Goal: Use online tool/utility

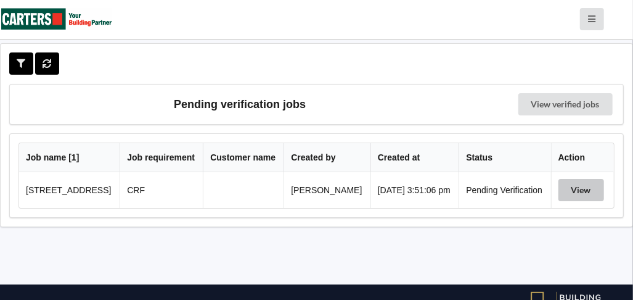
click at [581, 191] on button "View" at bounding box center [582, 190] width 46 height 22
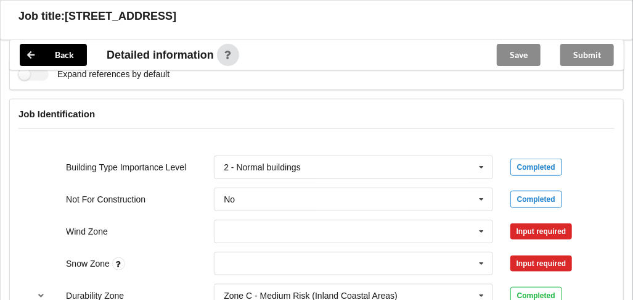
scroll to position [480, 0]
click at [480, 231] on icon at bounding box center [481, 232] width 18 height 23
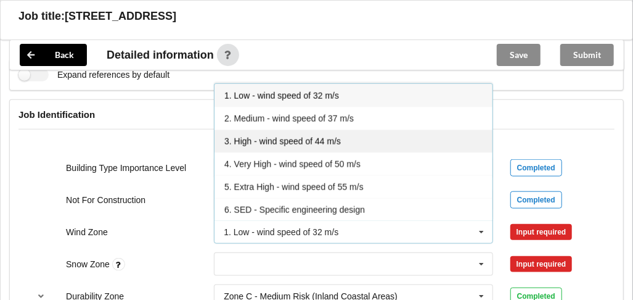
click at [375, 142] on div "3. High - wind speed of 44 m/s" at bounding box center [354, 140] width 278 height 23
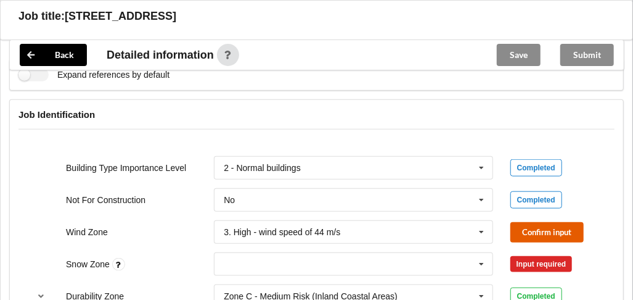
click at [547, 234] on button "Confirm input" at bounding box center [547, 232] width 73 height 20
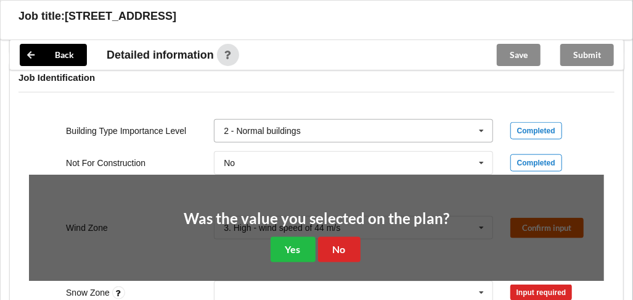
scroll to position [541, 0]
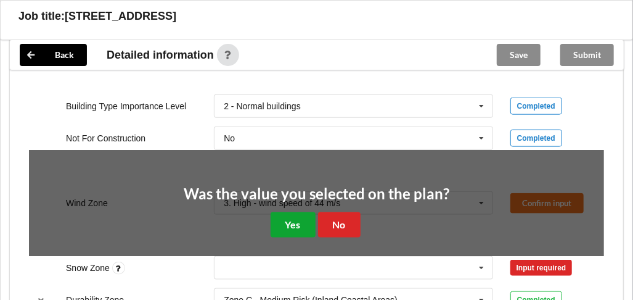
click at [298, 224] on button "Yes" at bounding box center [293, 224] width 45 height 25
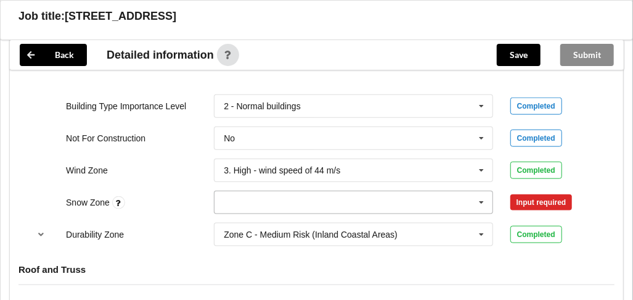
click at [484, 197] on icon at bounding box center [481, 202] width 18 height 23
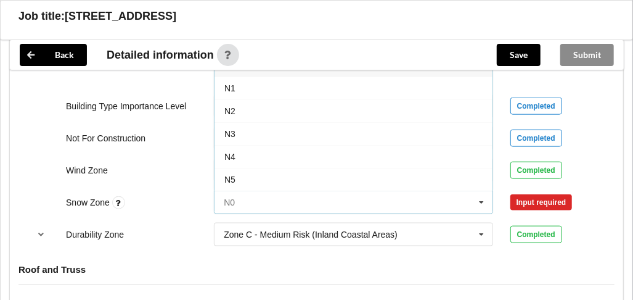
click at [393, 195] on input "text" at bounding box center [354, 202] width 278 height 22
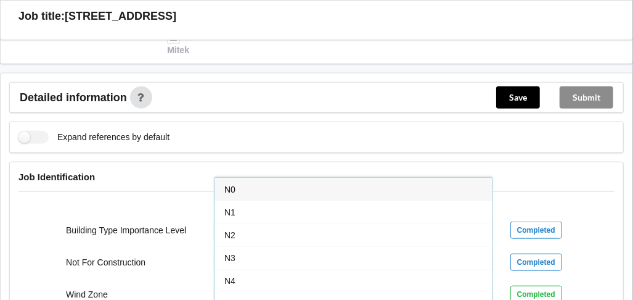
click at [377, 178] on div "N0" at bounding box center [354, 189] width 278 height 23
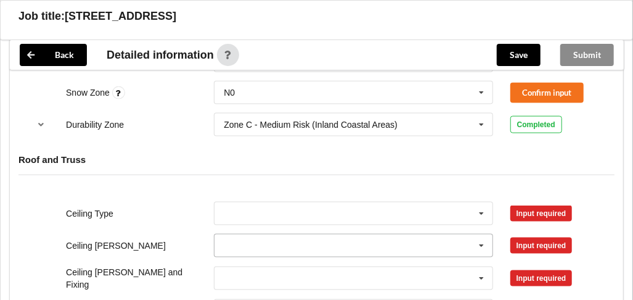
scroll to position [589, 0]
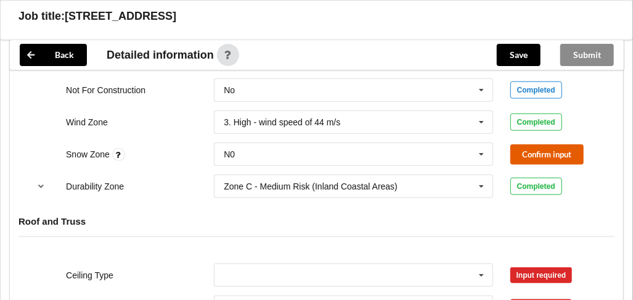
click at [575, 147] on button "Confirm input" at bounding box center [547, 154] width 73 height 20
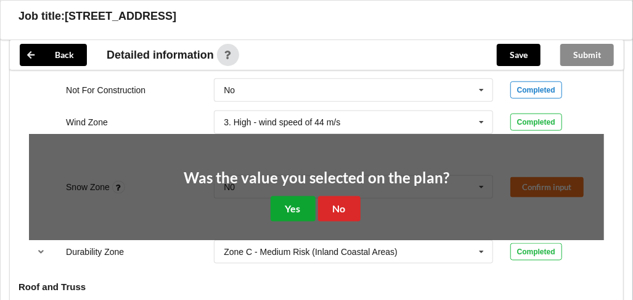
click at [290, 203] on button "Yes" at bounding box center [293, 208] width 45 height 25
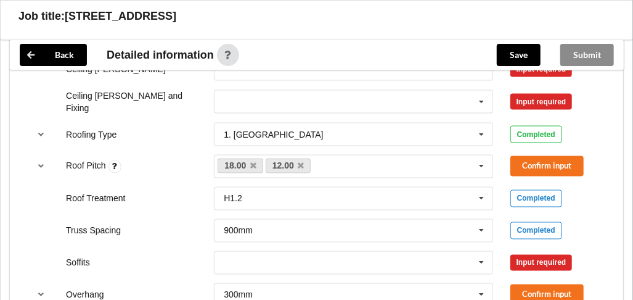
scroll to position [836, 0]
